Goal: Information Seeking & Learning: Learn about a topic

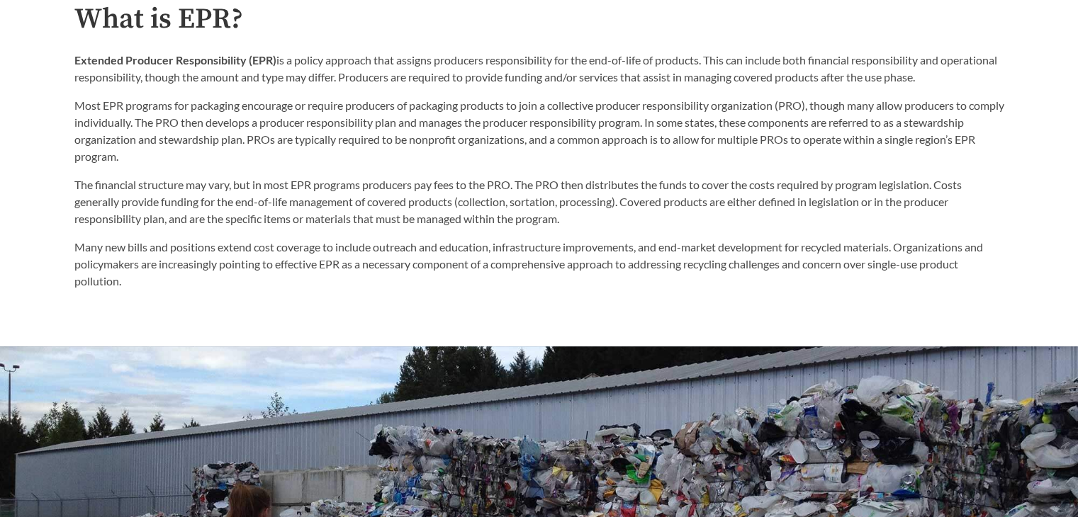
scroll to position [841, 0]
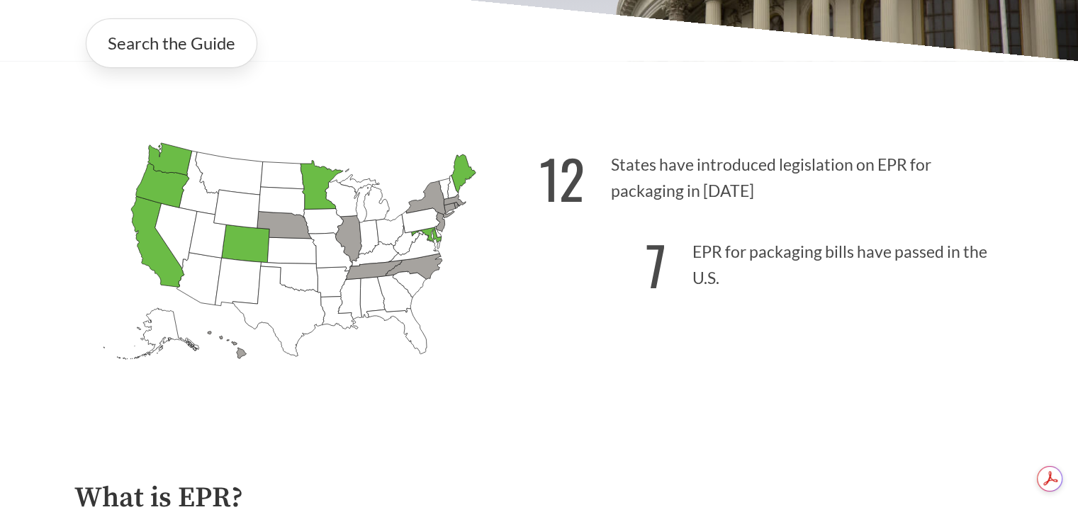
scroll to position [0, 0]
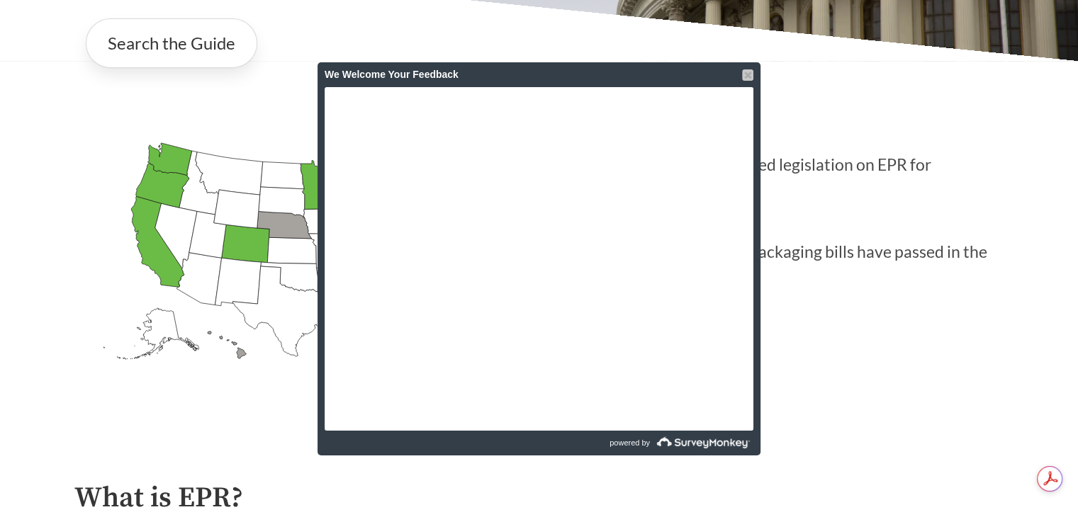
click at [745, 74] on div at bounding box center [747, 74] width 11 height 11
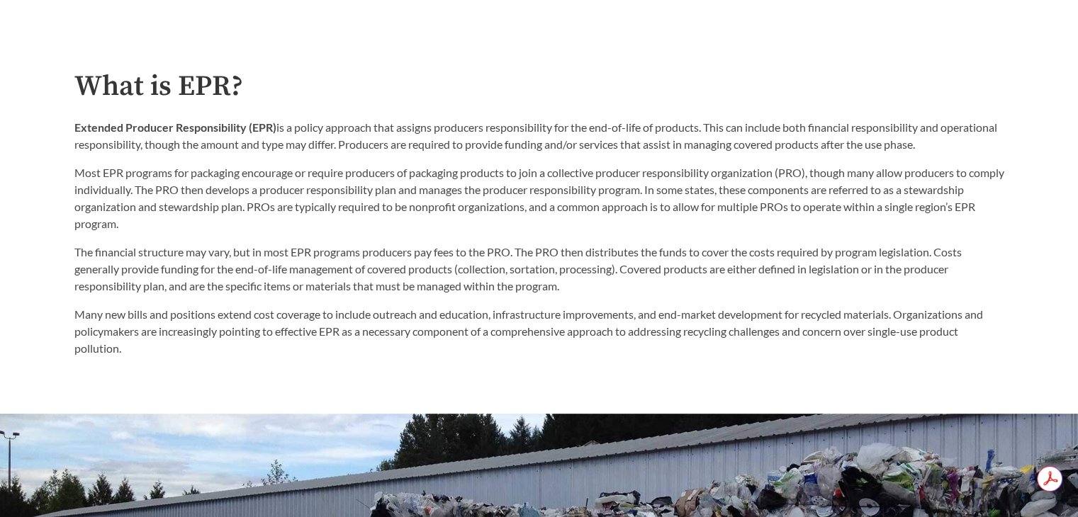
scroll to position [770, 0]
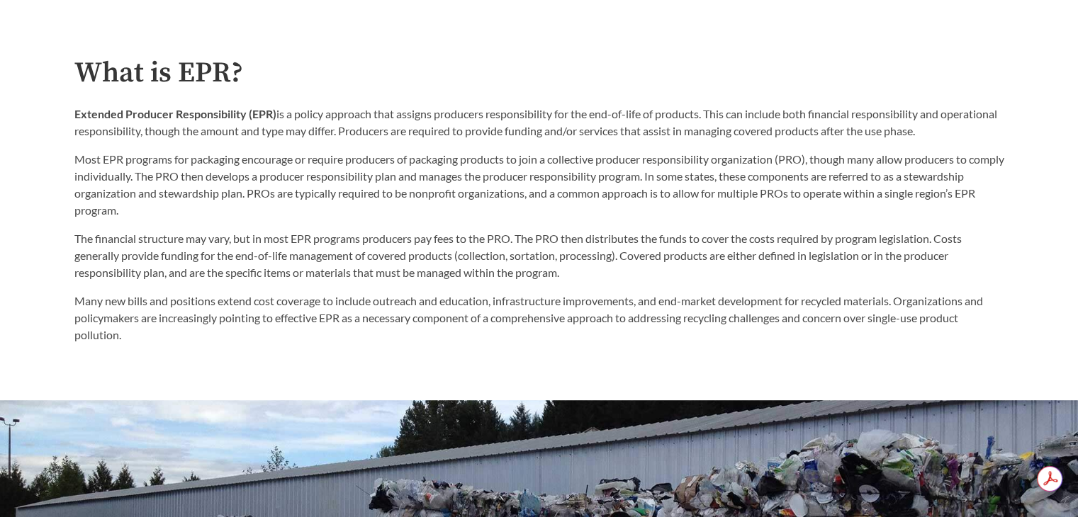
click at [470, 337] on p "Many new bills and positions extend cost coverage to include outreach and educa…" at bounding box center [538, 318] width 929 height 51
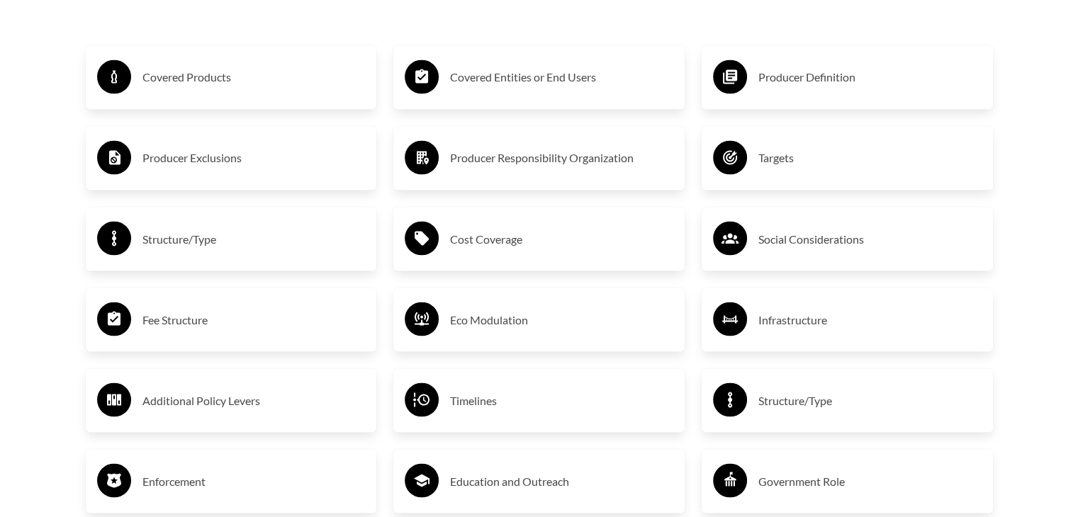
scroll to position [2470, 0]
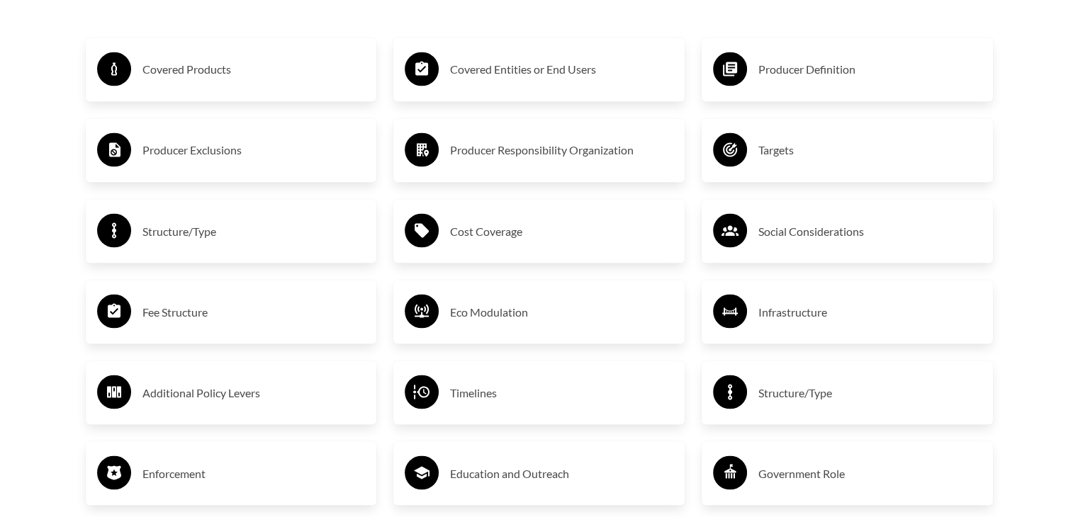
click at [199, 73] on h3 "Covered Products" at bounding box center [253, 69] width 223 height 23
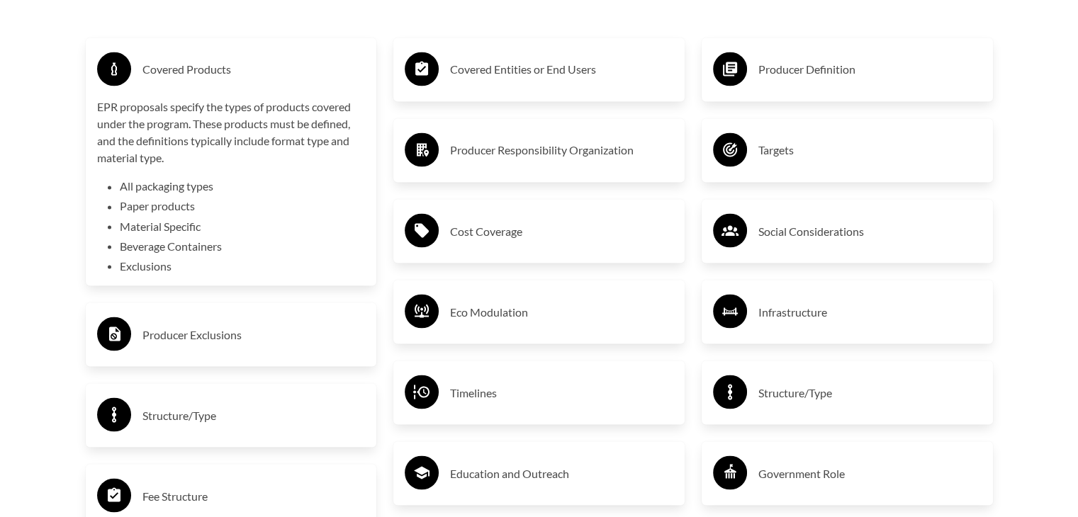
click at [254, 193] on li "All packaging types" at bounding box center [243, 186] width 246 height 17
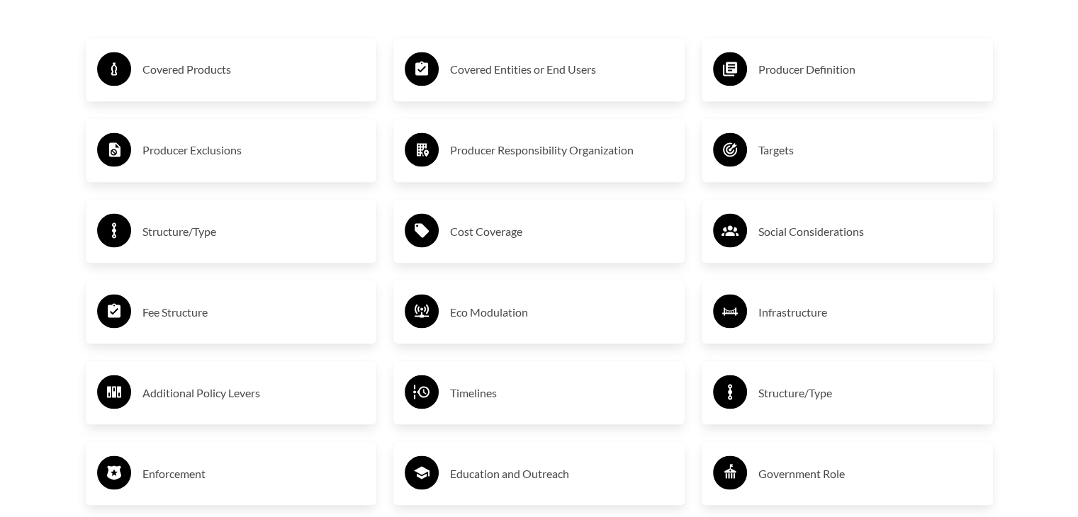
click at [256, 159] on h3 "Producer Exclusions" at bounding box center [253, 150] width 223 height 23
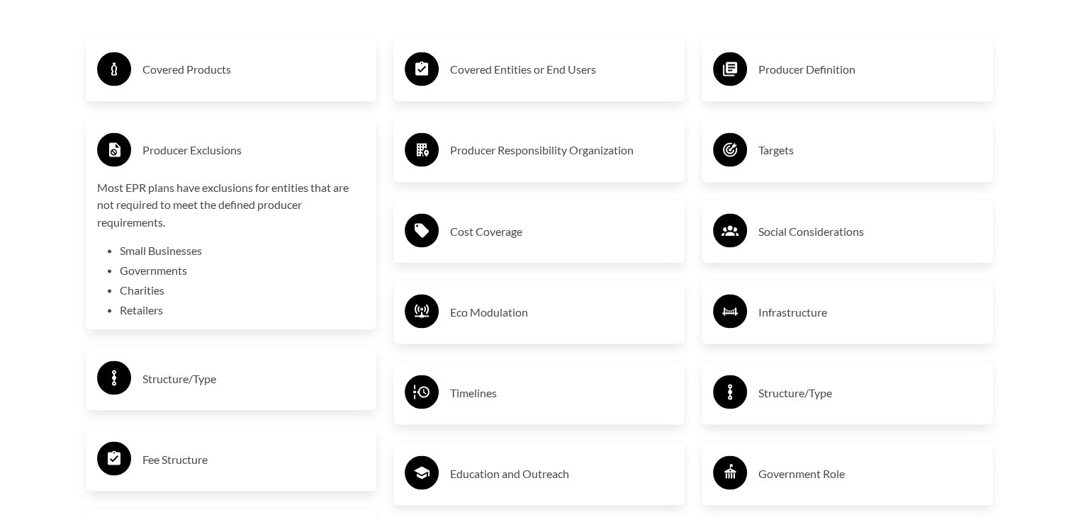
click at [194, 452] on h3 "Fee Structure" at bounding box center [253, 459] width 223 height 23
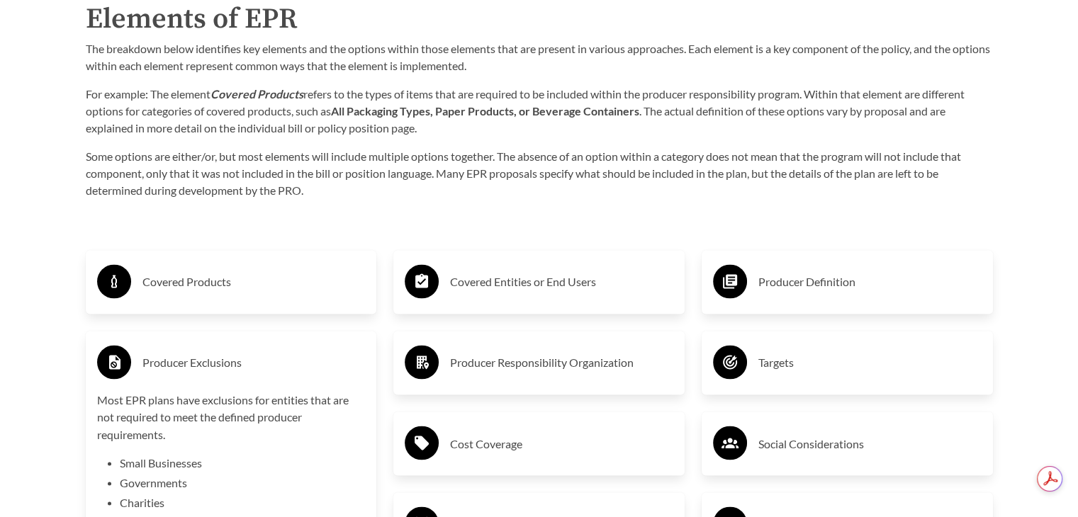
click at [117, 363] on icon at bounding box center [114, 362] width 11 height 14
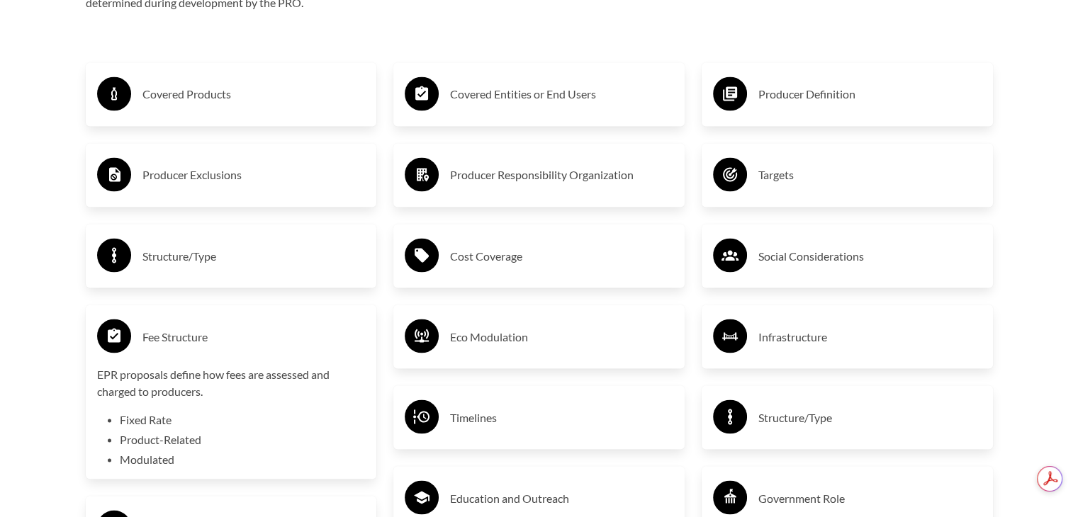
scroll to position [2470, 0]
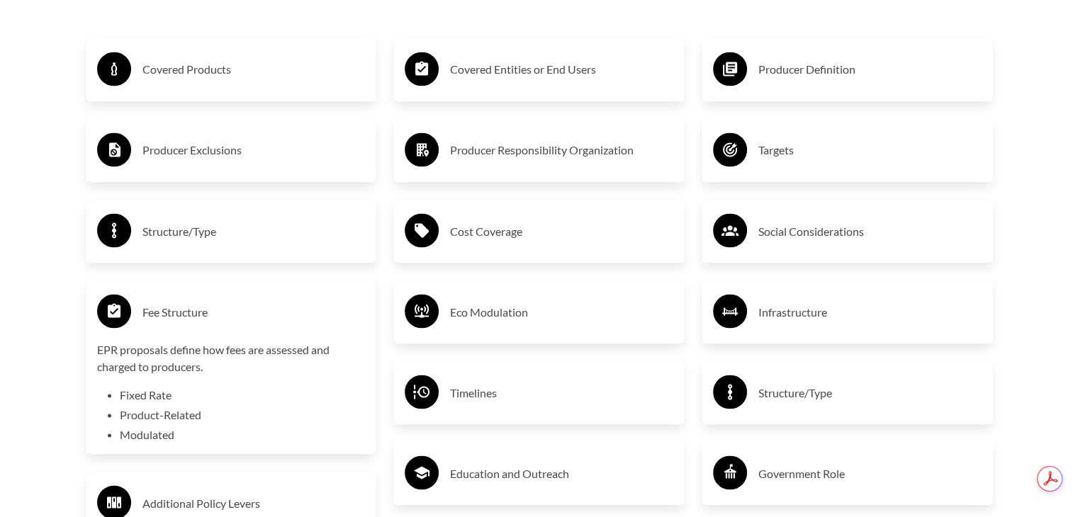
click at [779, 150] on h3 "Targets" at bounding box center [869, 150] width 223 height 23
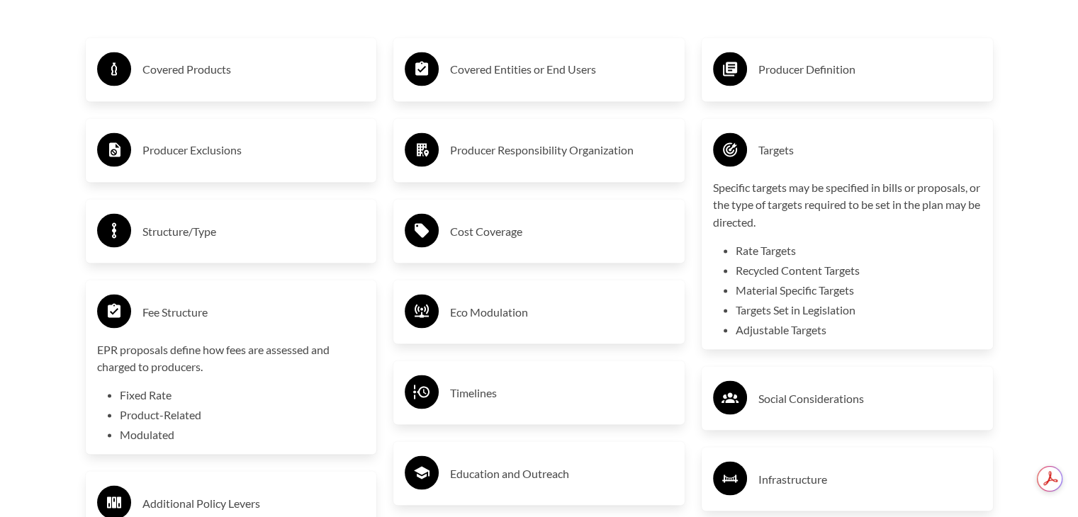
click at [728, 145] on icon at bounding box center [730, 149] width 14 height 14
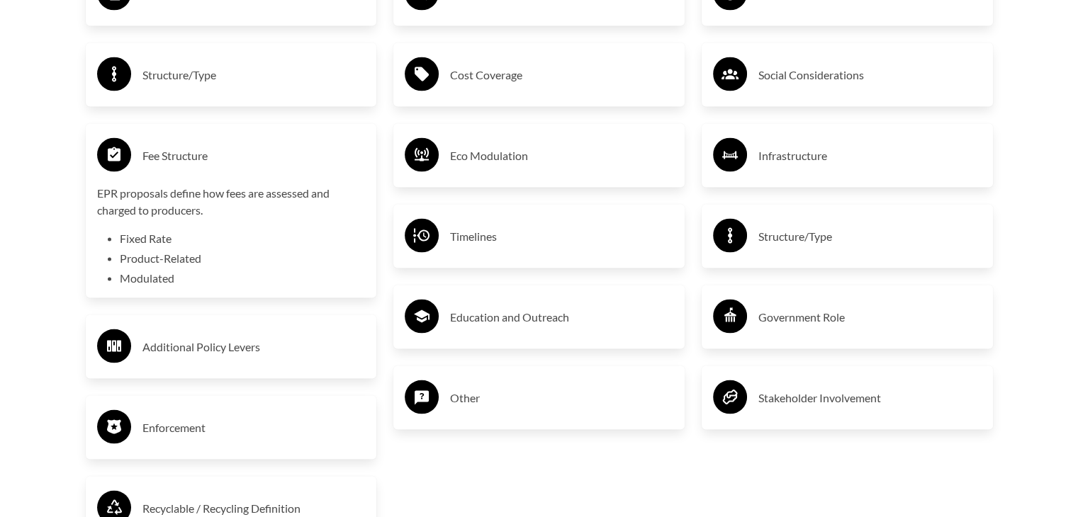
scroll to position [2541, 0]
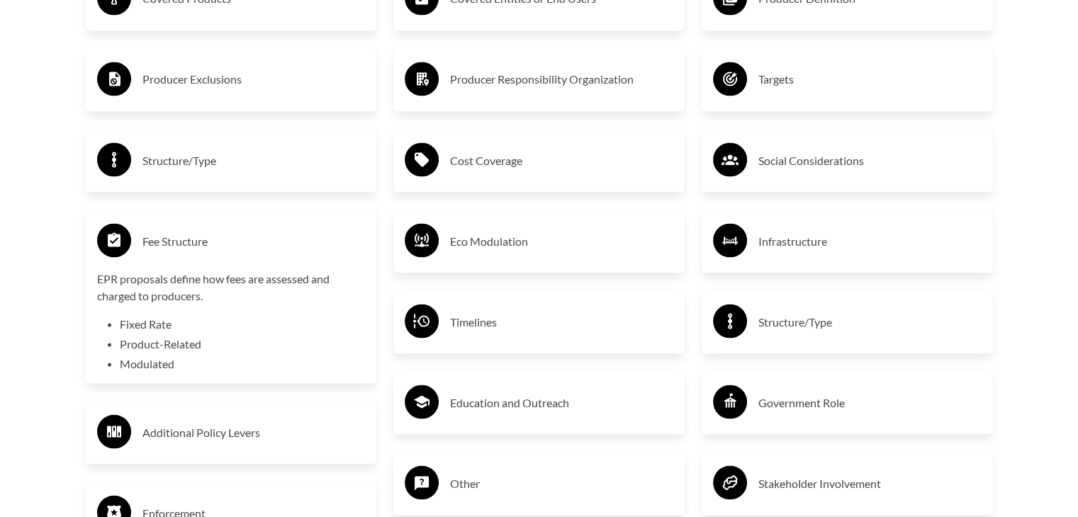
click at [426, 159] on icon at bounding box center [421, 159] width 14 height 14
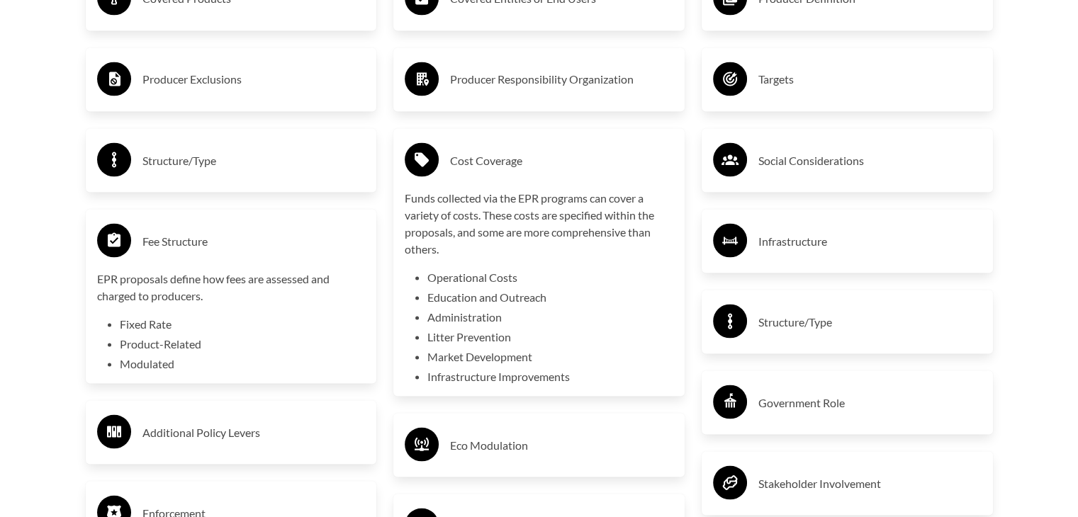
click at [413, 165] on circle at bounding box center [422, 159] width 34 height 34
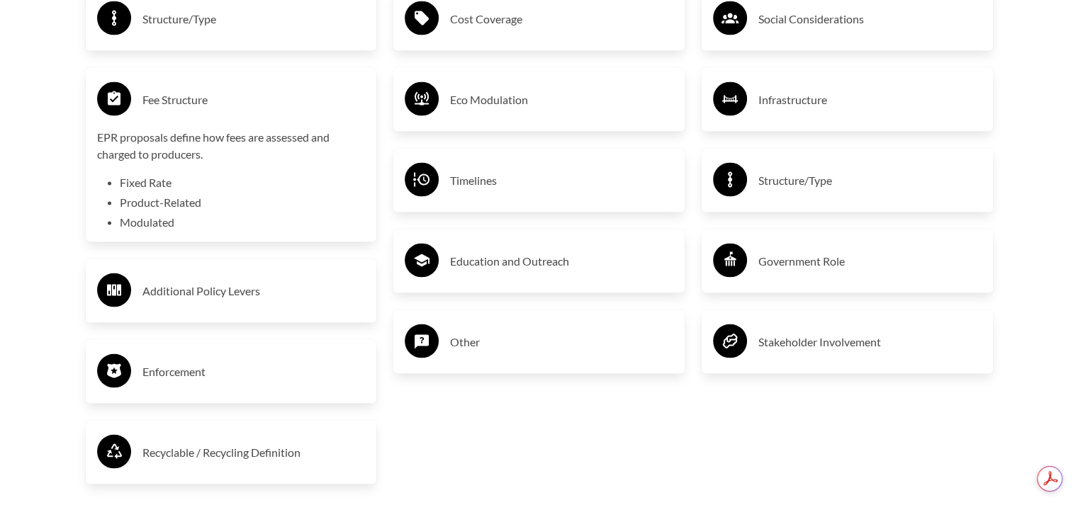
scroll to position [0, 0]
click at [215, 454] on h3 "Recyclable / Recycling Definition" at bounding box center [253, 452] width 223 height 23
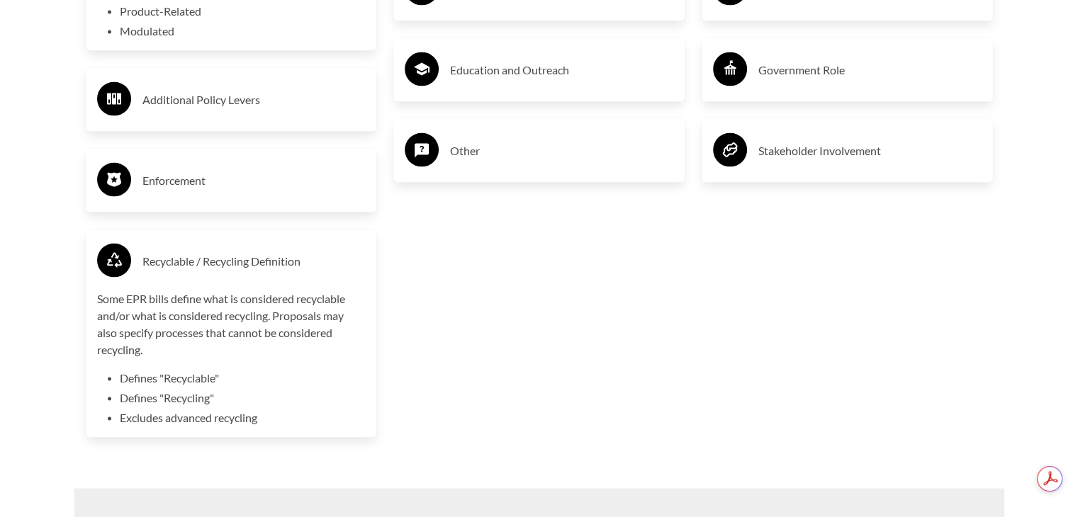
scroll to position [2895, 0]
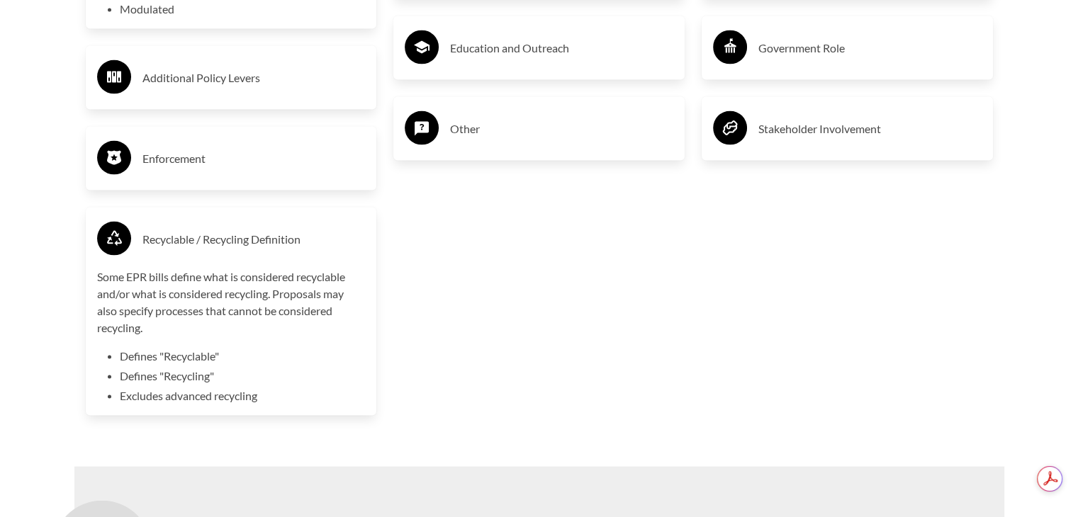
click at [116, 234] on icon at bounding box center [114, 239] width 15 height 16
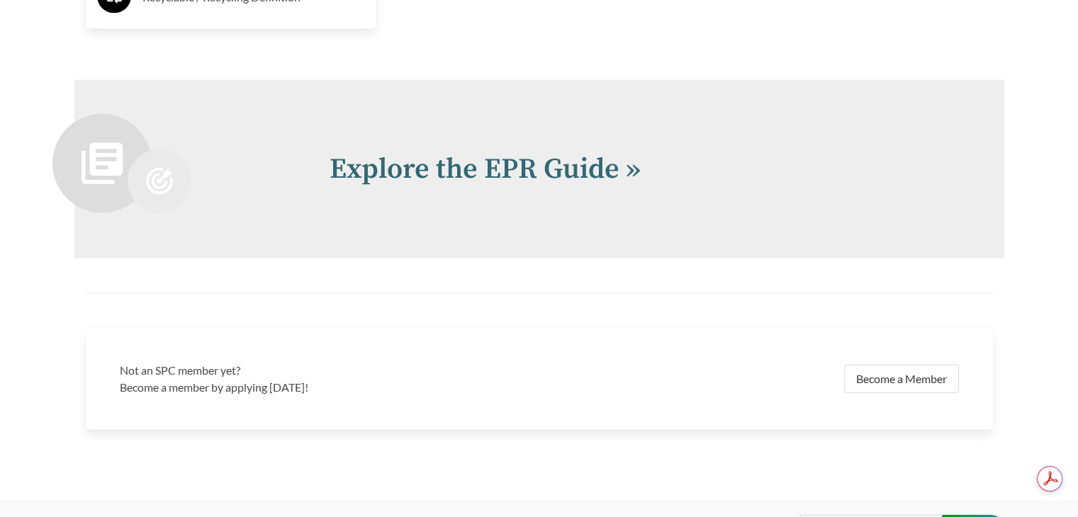
scroll to position [3082, 0]
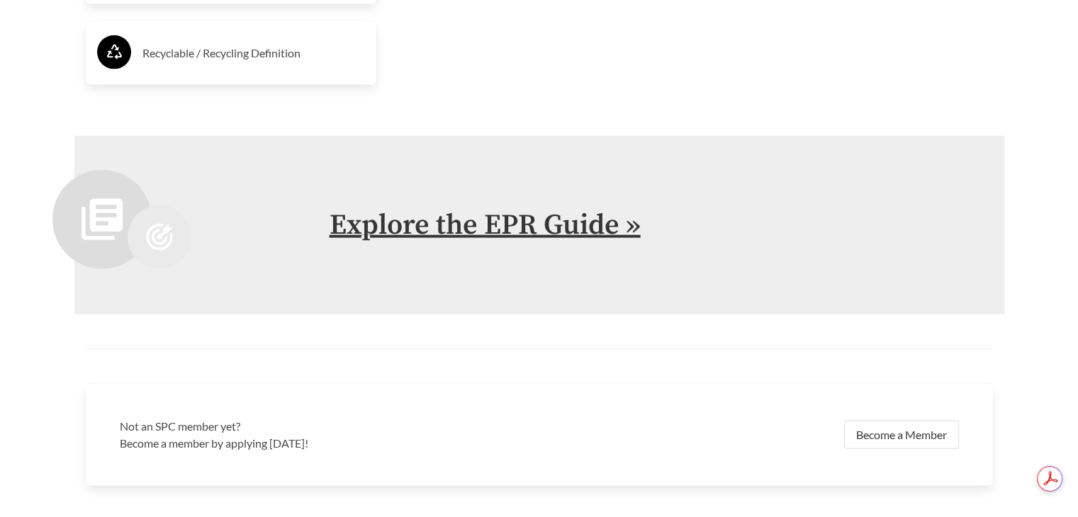
click at [461, 222] on link "Explore the EPR Guide »" at bounding box center [484, 225] width 311 height 35
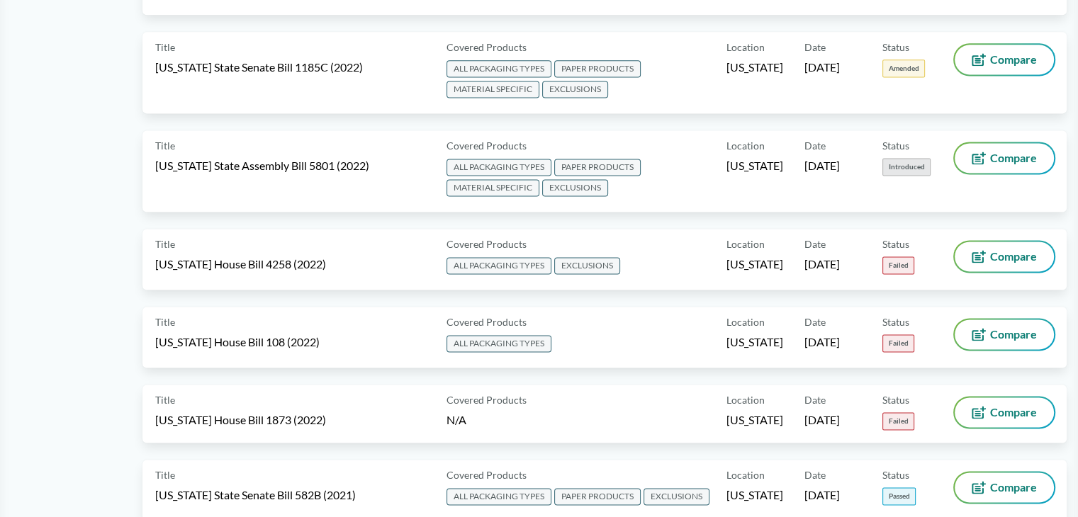
scroll to position [7474, 0]
